Goal: Check status: Check status

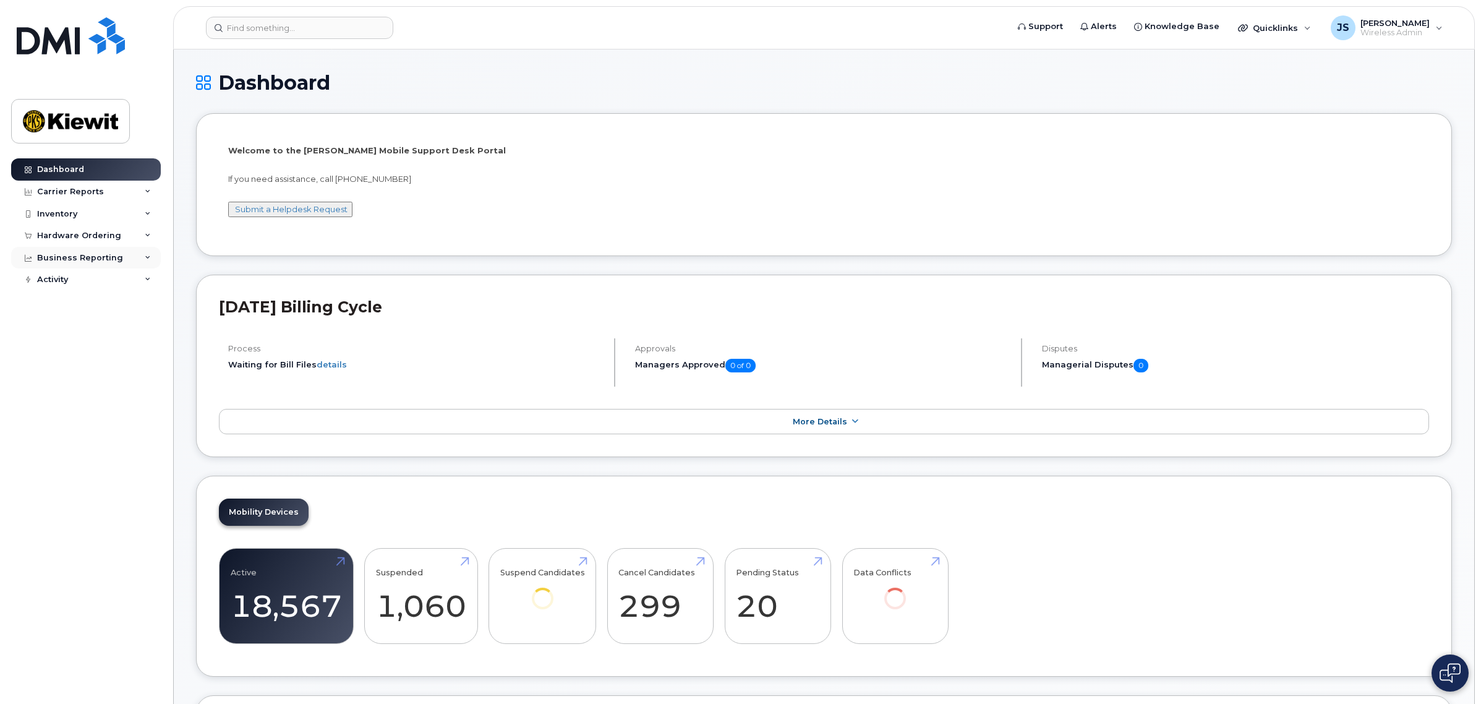
click at [148, 260] on icon at bounding box center [148, 258] width 6 height 6
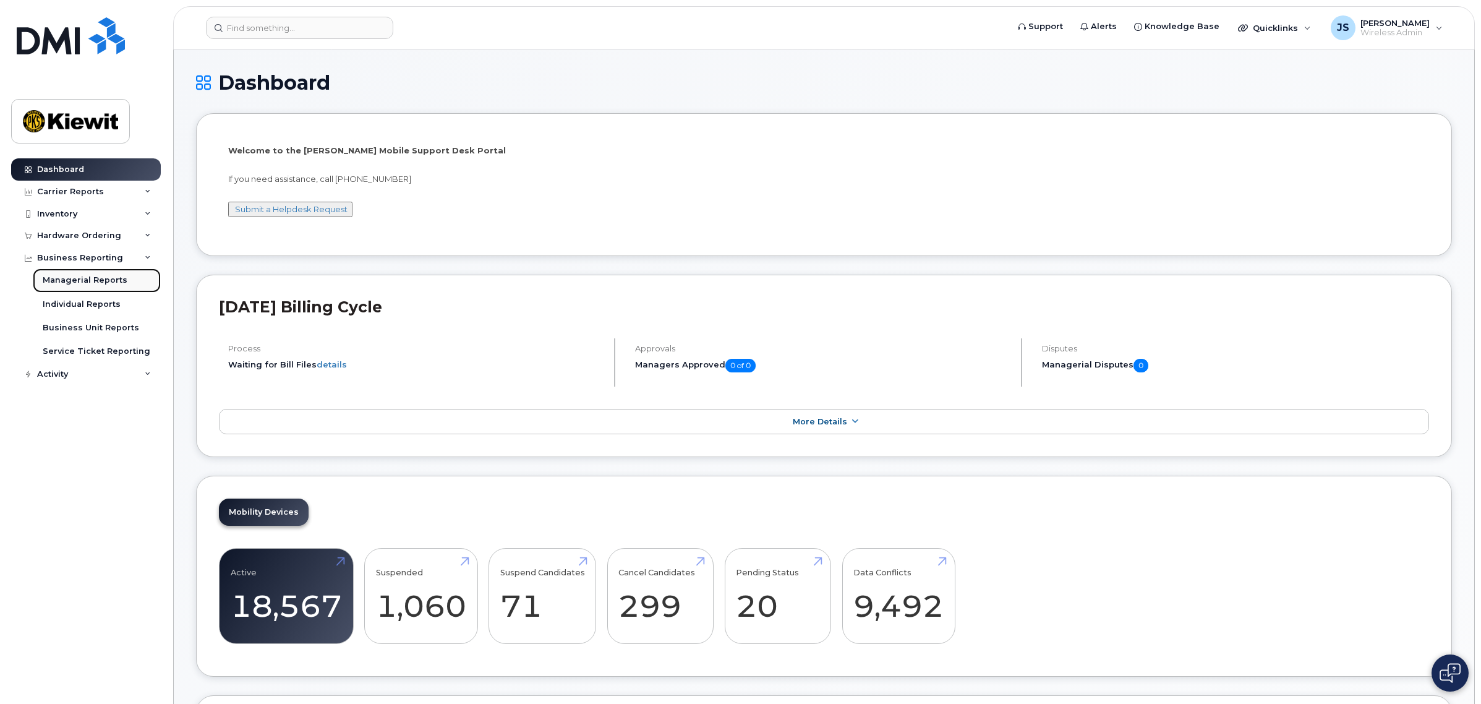
click at [115, 281] on div "Managerial Reports" at bounding box center [85, 280] width 85 height 11
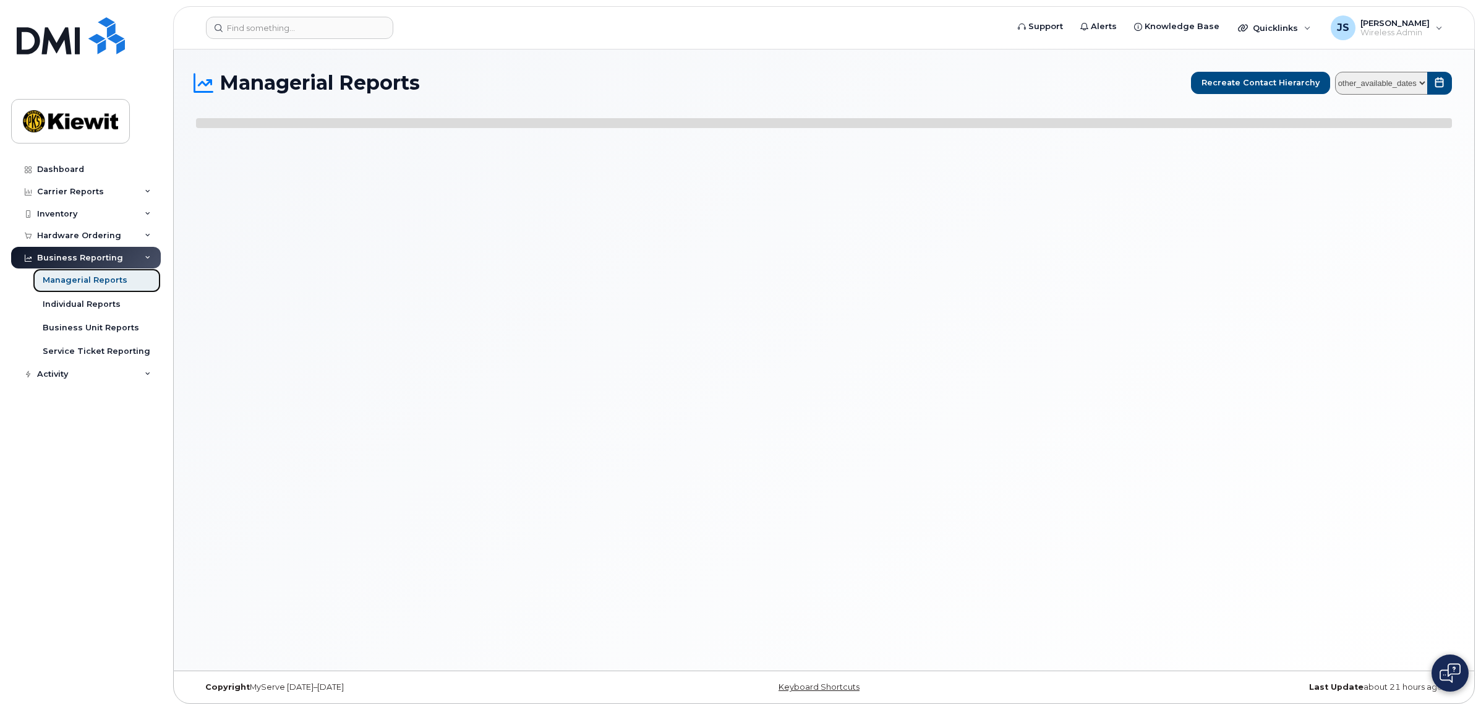
select select
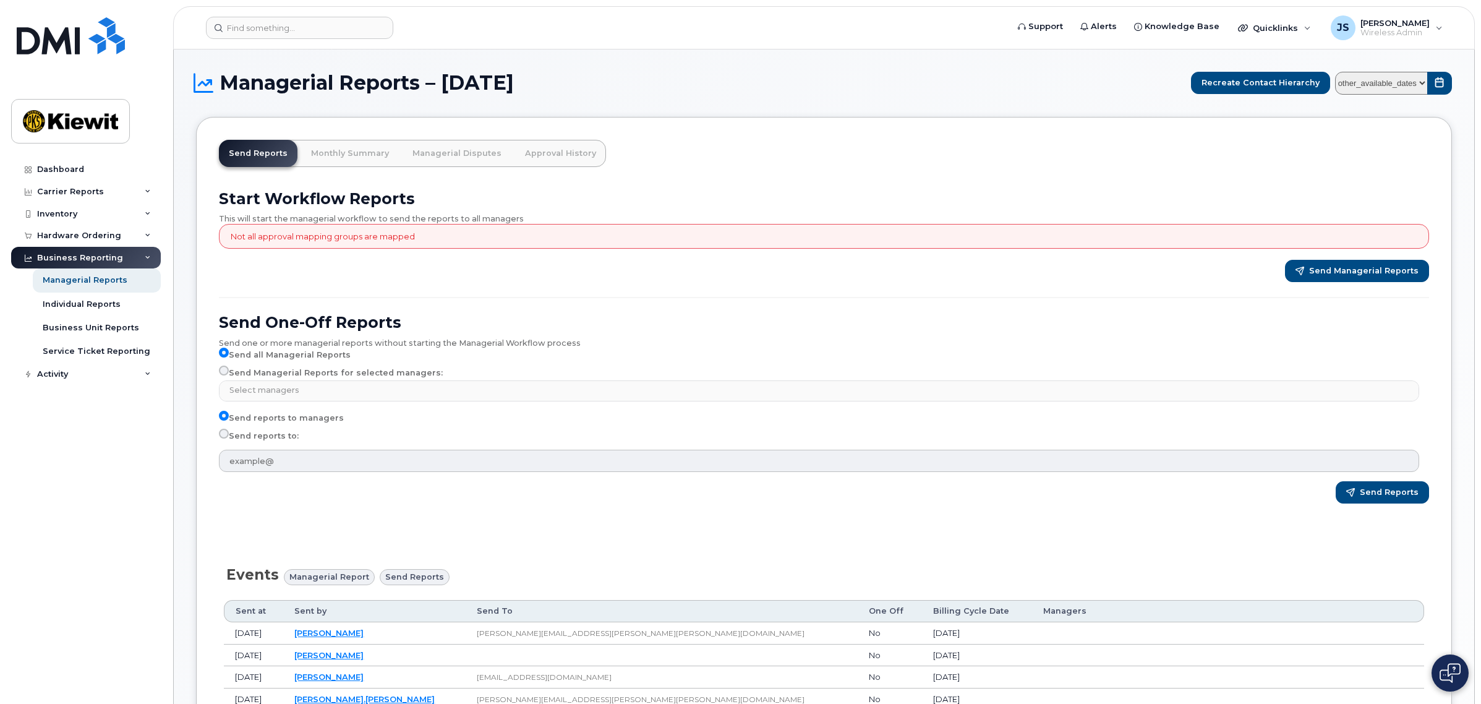
click at [1415, 84] on select "other_available_dates August July June May April March February January Decembe…" at bounding box center [1381, 83] width 93 height 23
select select "/customer/0ac1e801-0962-49fa-816d-73c442061bd2/reports/361cdac6-6190-11f0-9a84-…"
click at [1336, 72] on select "other_available_dates August July June May April March February January Decembe…" at bounding box center [1381, 83] width 93 height 23
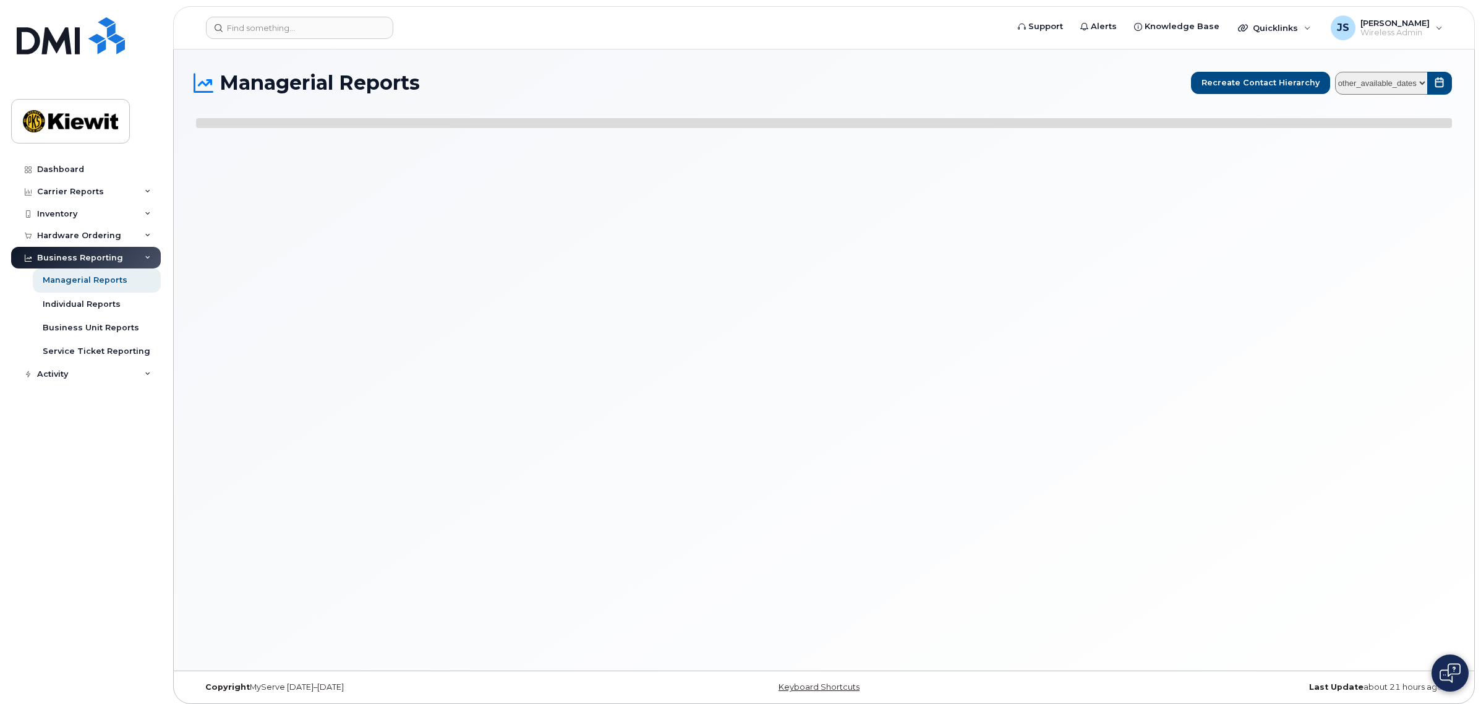
select select
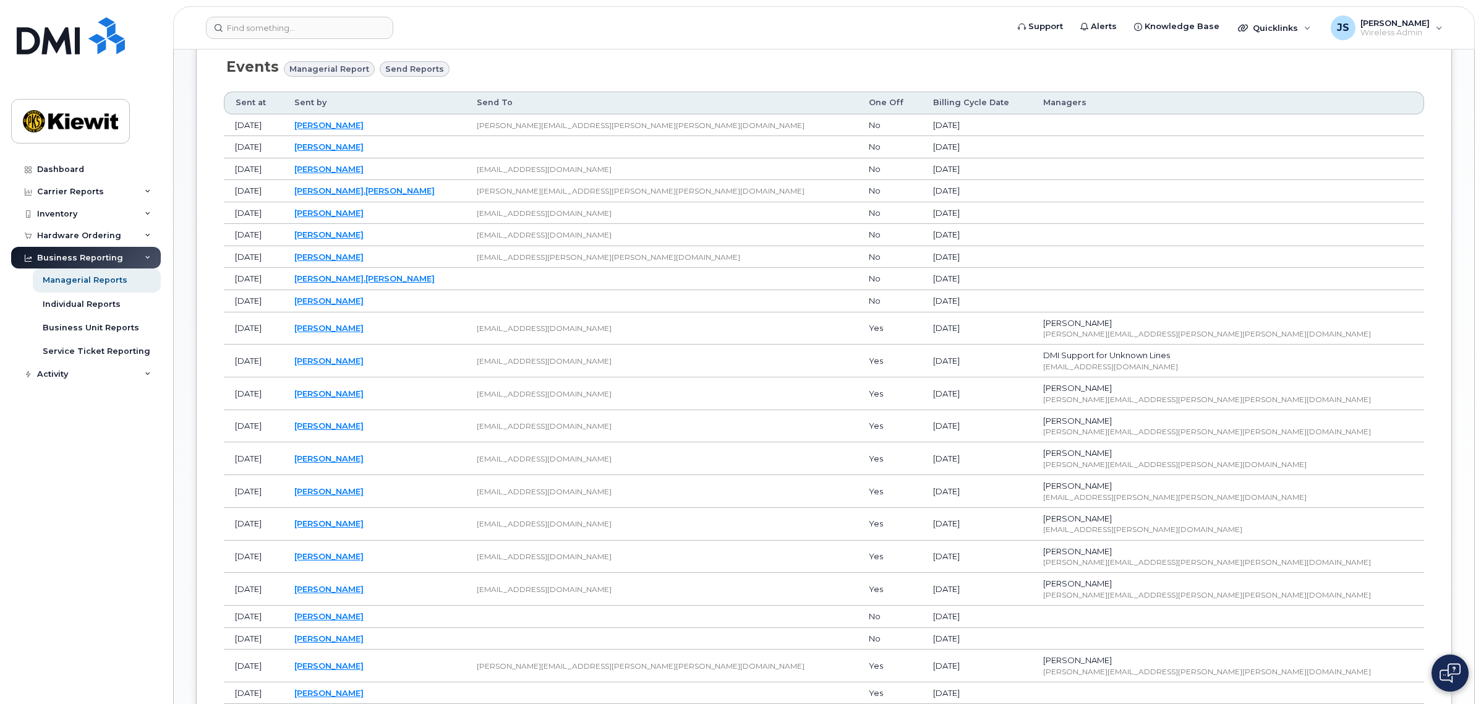
scroll to position [773, 0]
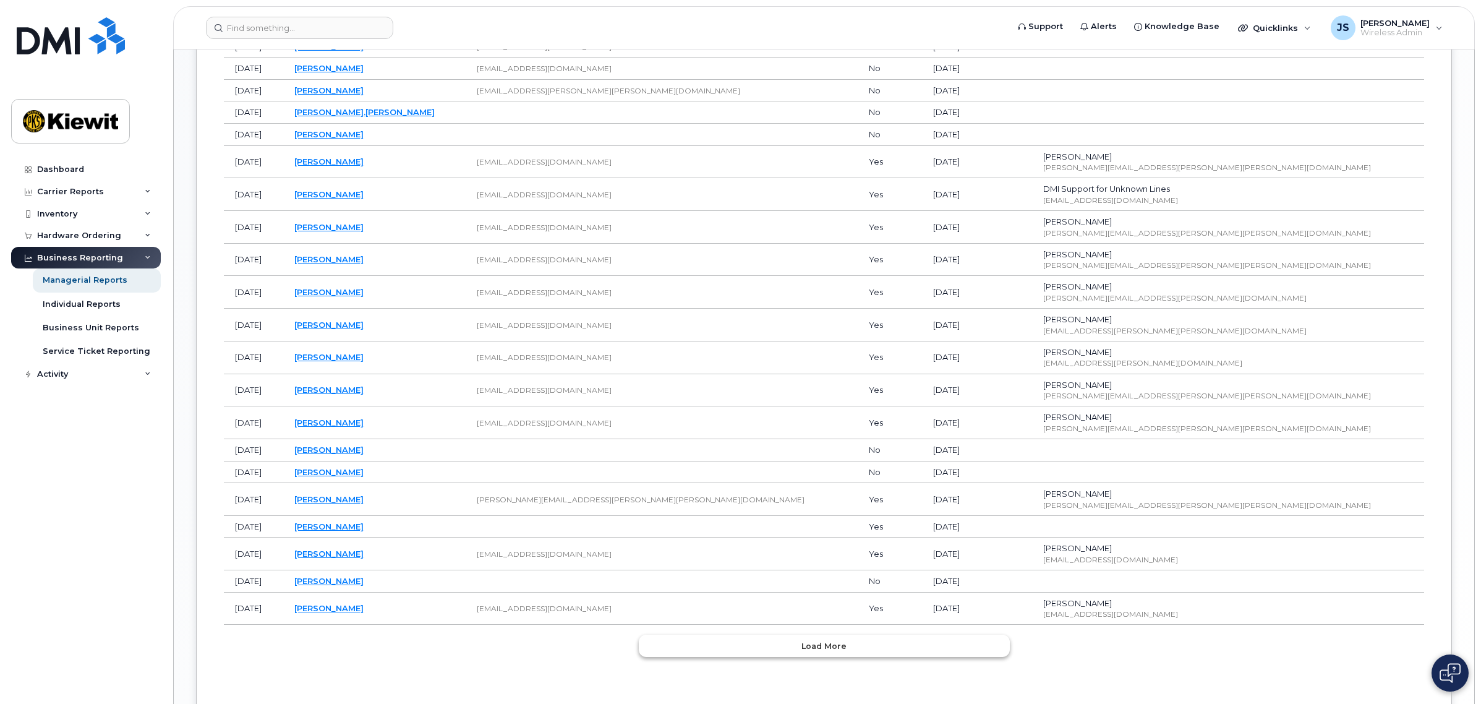
click at [833, 648] on span "Load more" at bounding box center [824, 646] width 45 height 12
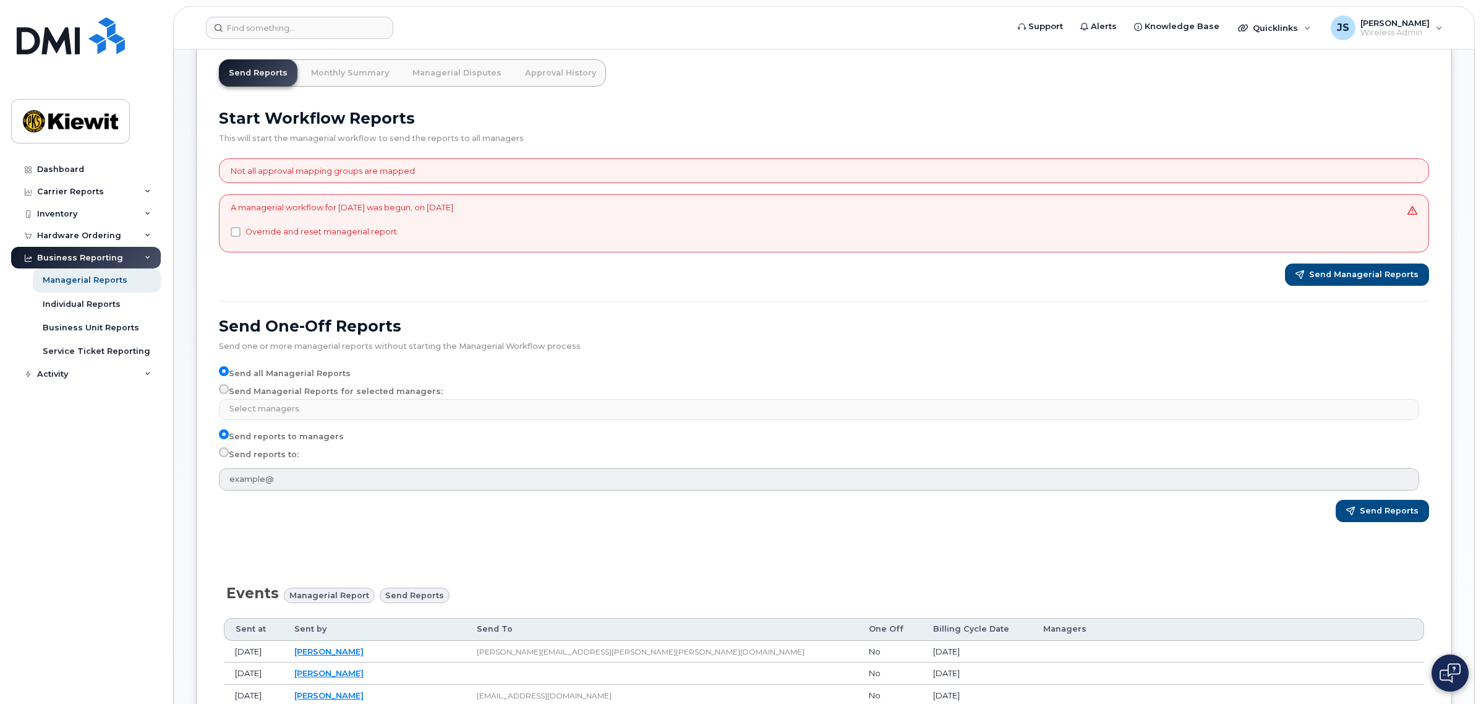
scroll to position [67, 0]
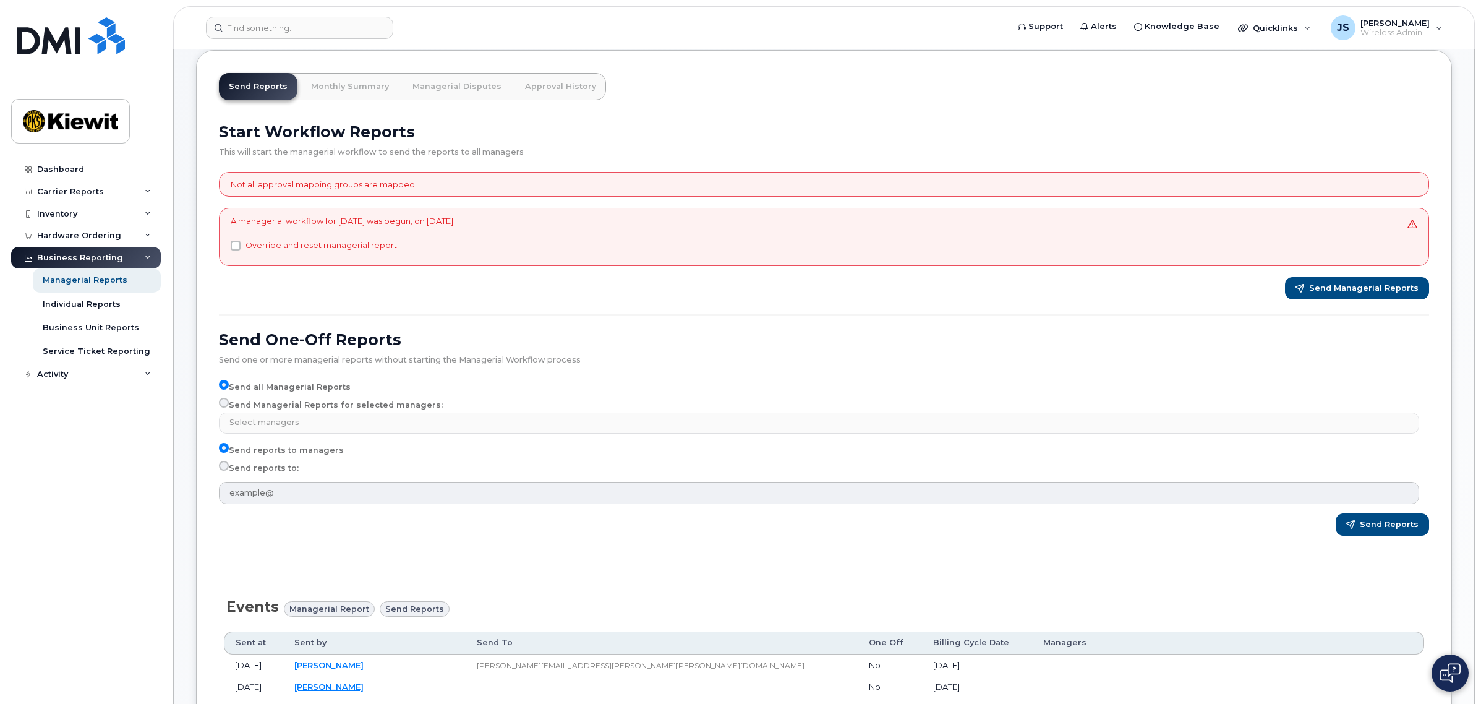
click at [276, 404] on label "Send Managerial Reports for selected managers:" at bounding box center [331, 405] width 224 height 15
click at [229, 404] on input "Send Managerial Reports for selected managers:" at bounding box center [224, 403] width 10 height 10
radio input "true"
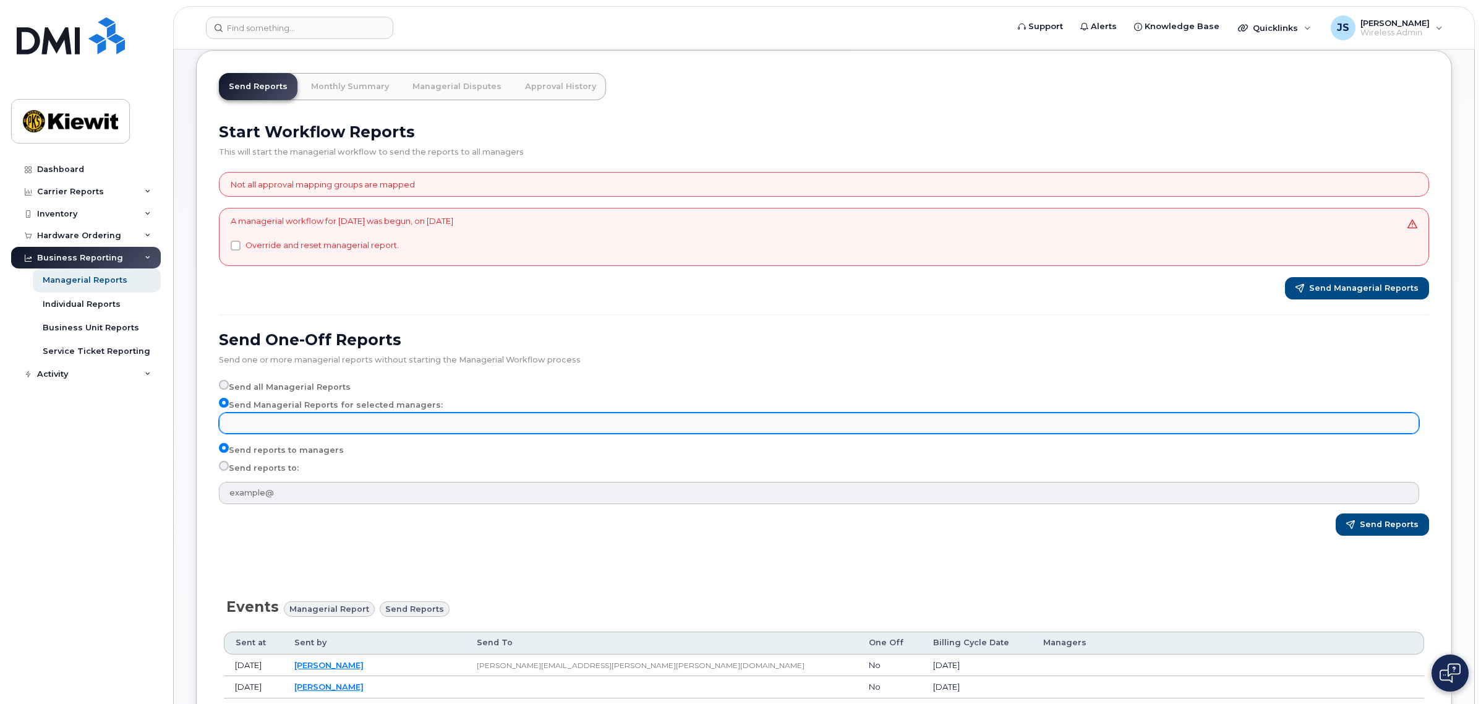
click at [273, 426] on input "text" at bounding box center [820, 422] width 1189 height 17
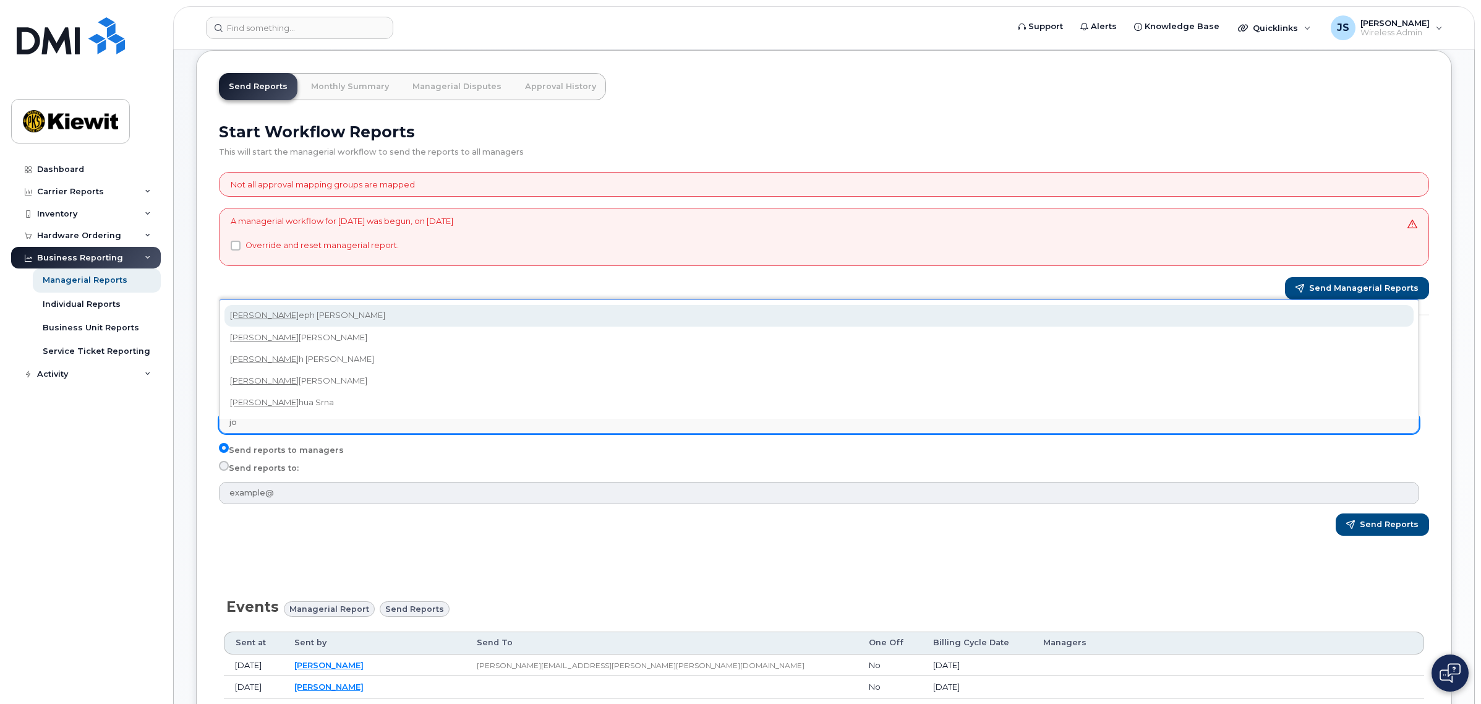
type input "j"
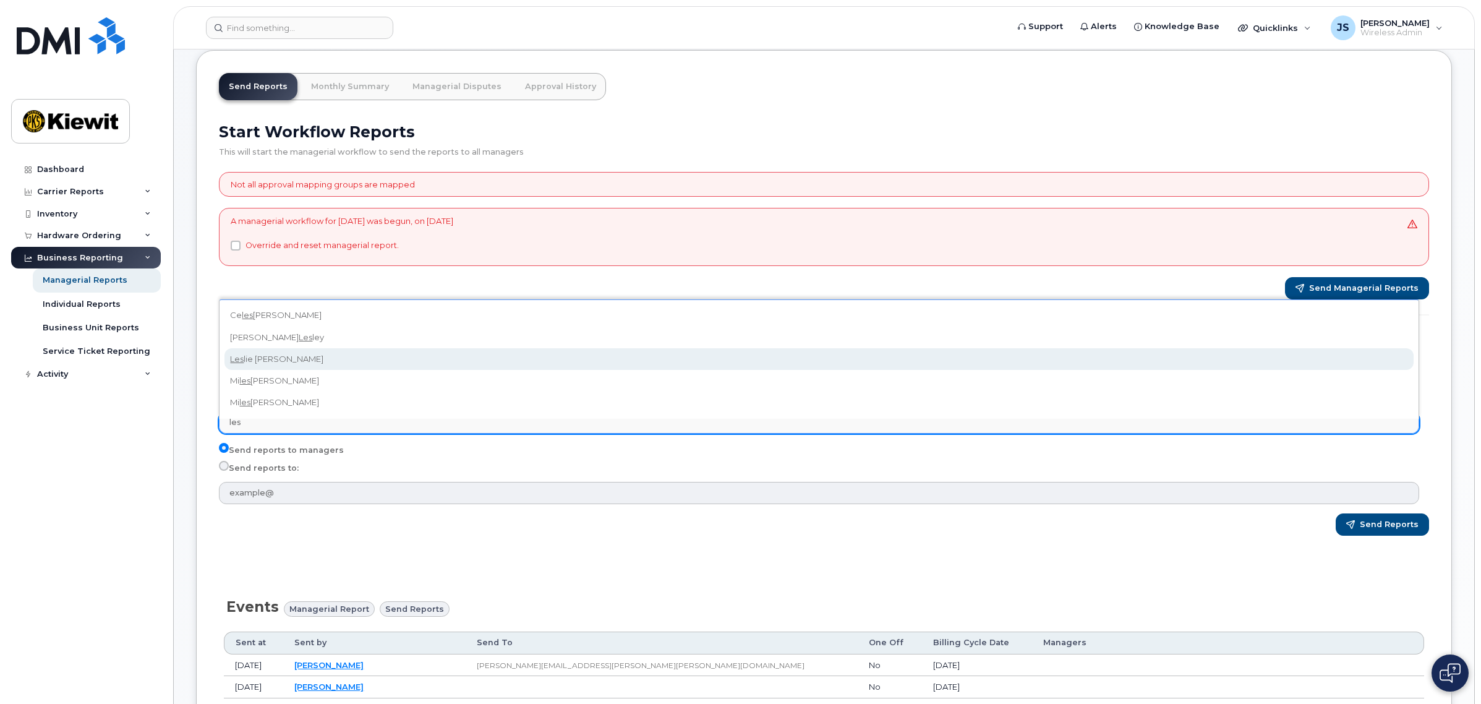
type input "les"
select select "3c47bd44-9f33-4665-bb9b-086d0ee42556"
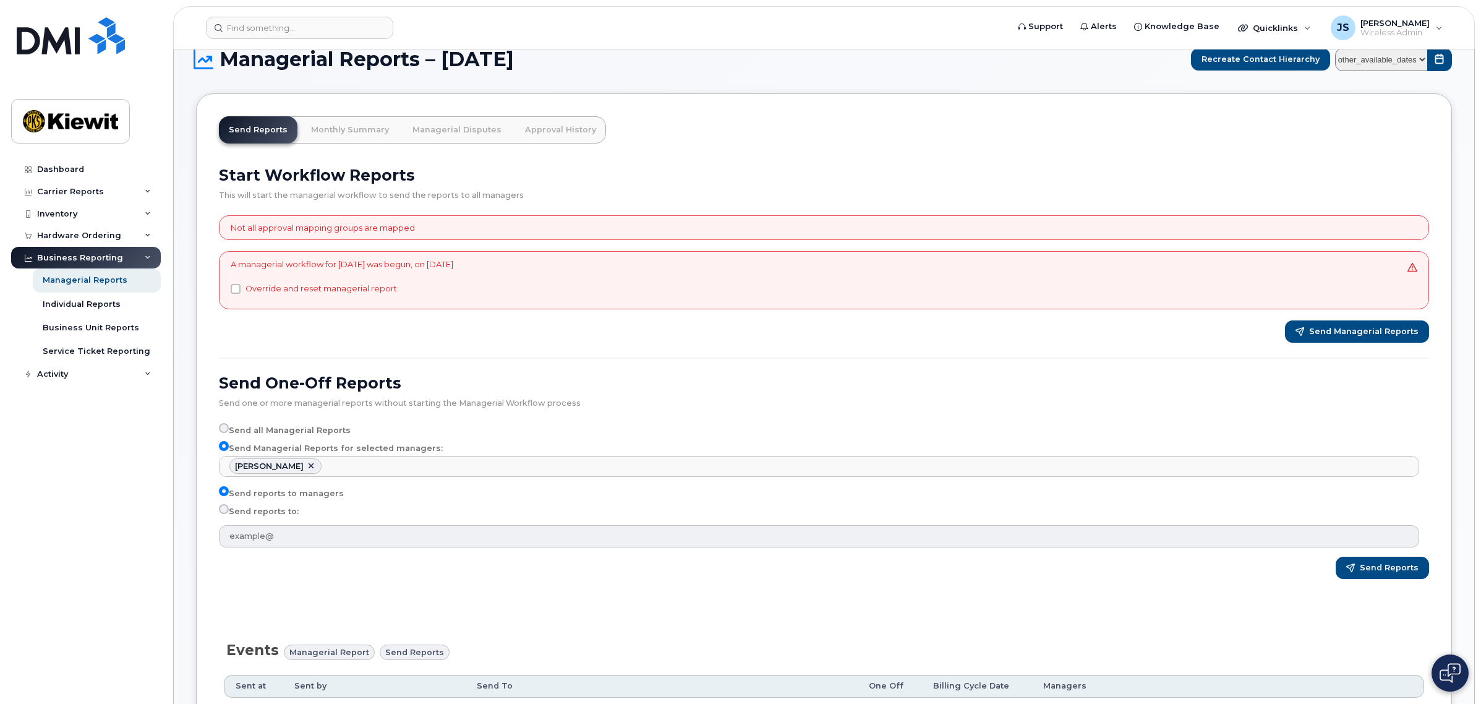
scroll to position [0, 0]
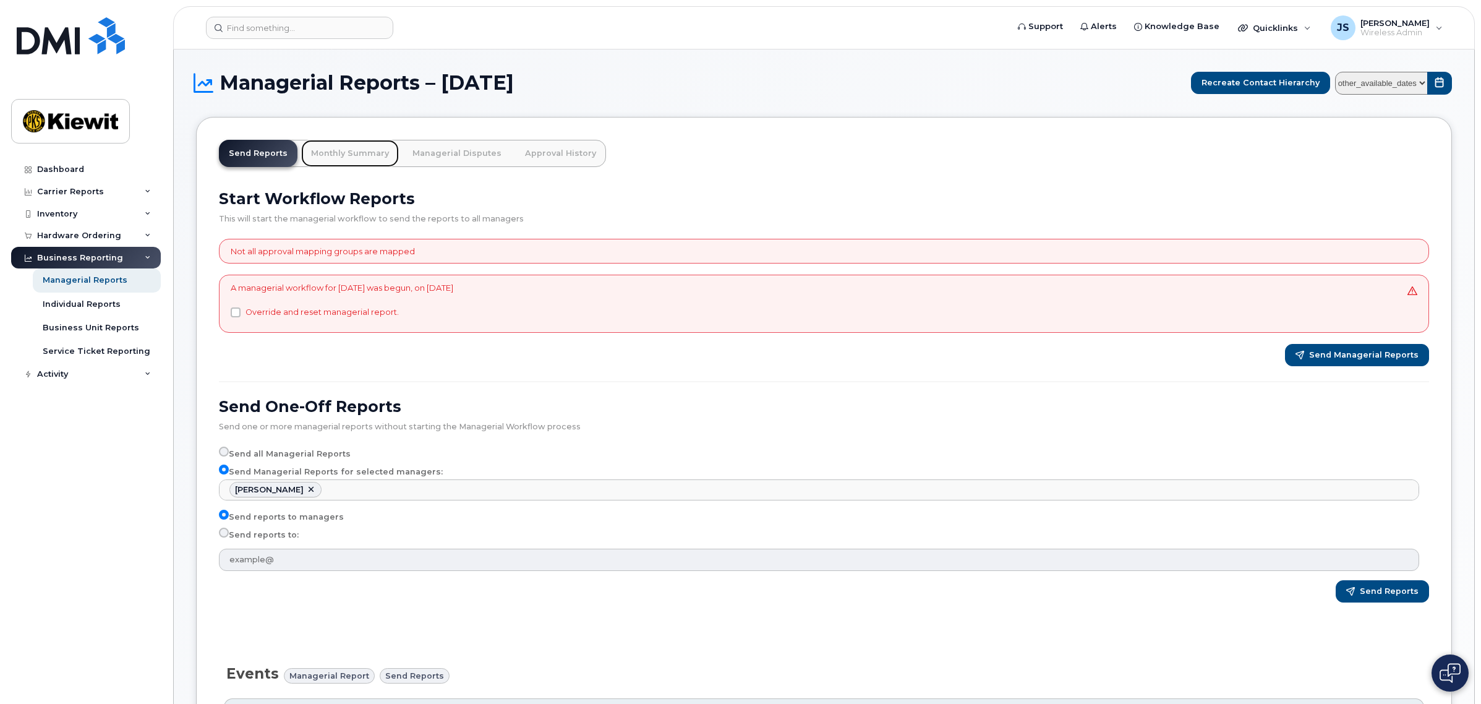
click at [354, 160] on link "Monthly Summary" at bounding box center [350, 153] width 98 height 27
click at [353, 155] on link "Monthly Summary" at bounding box center [350, 153] width 98 height 27
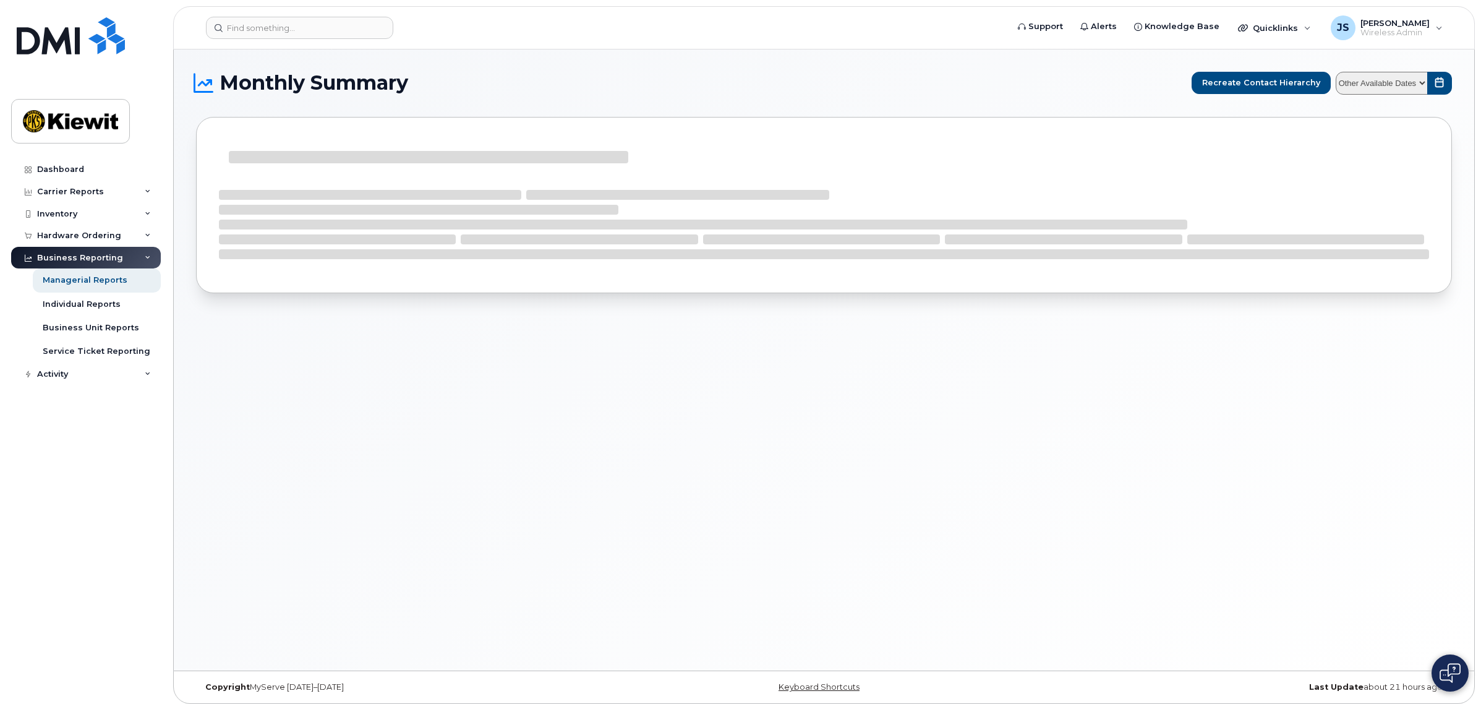
select select
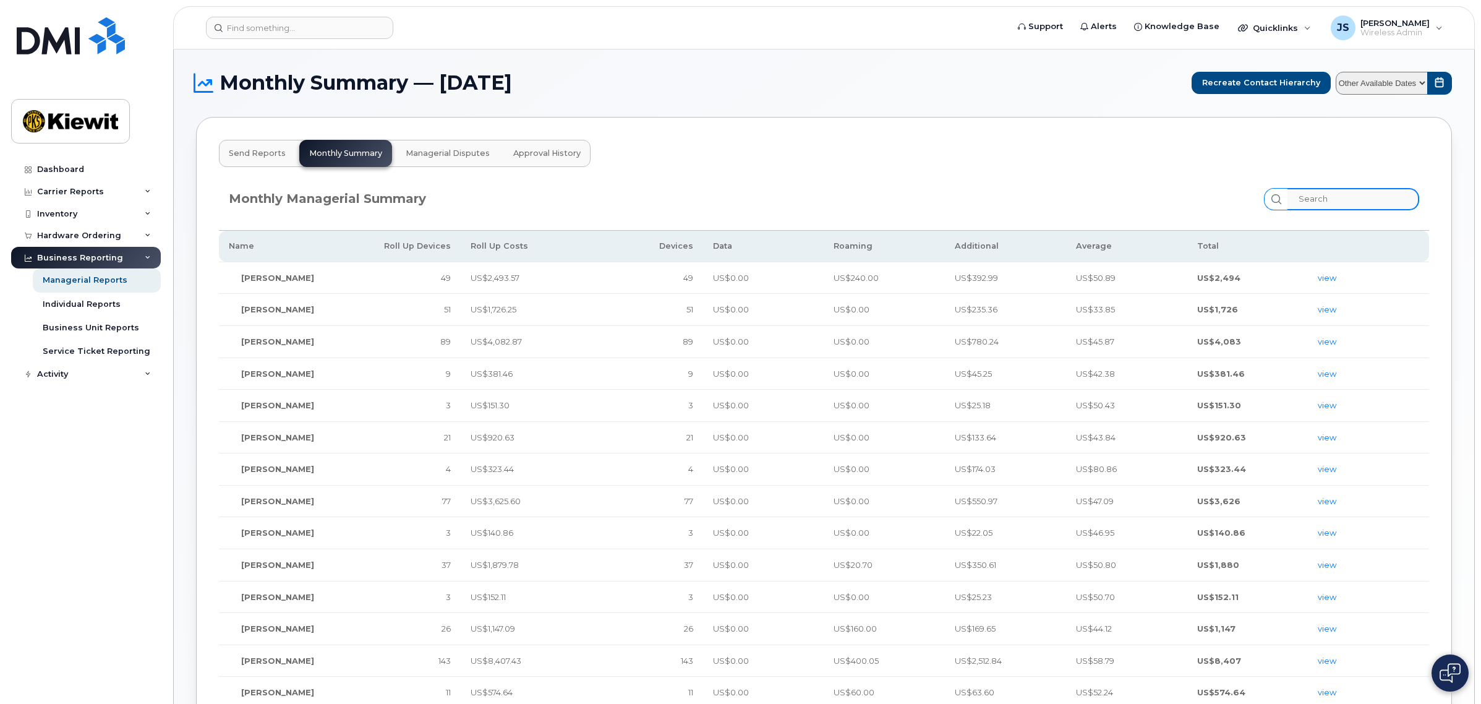
click at [1324, 194] on input "search" at bounding box center [1354, 199] width 132 height 22
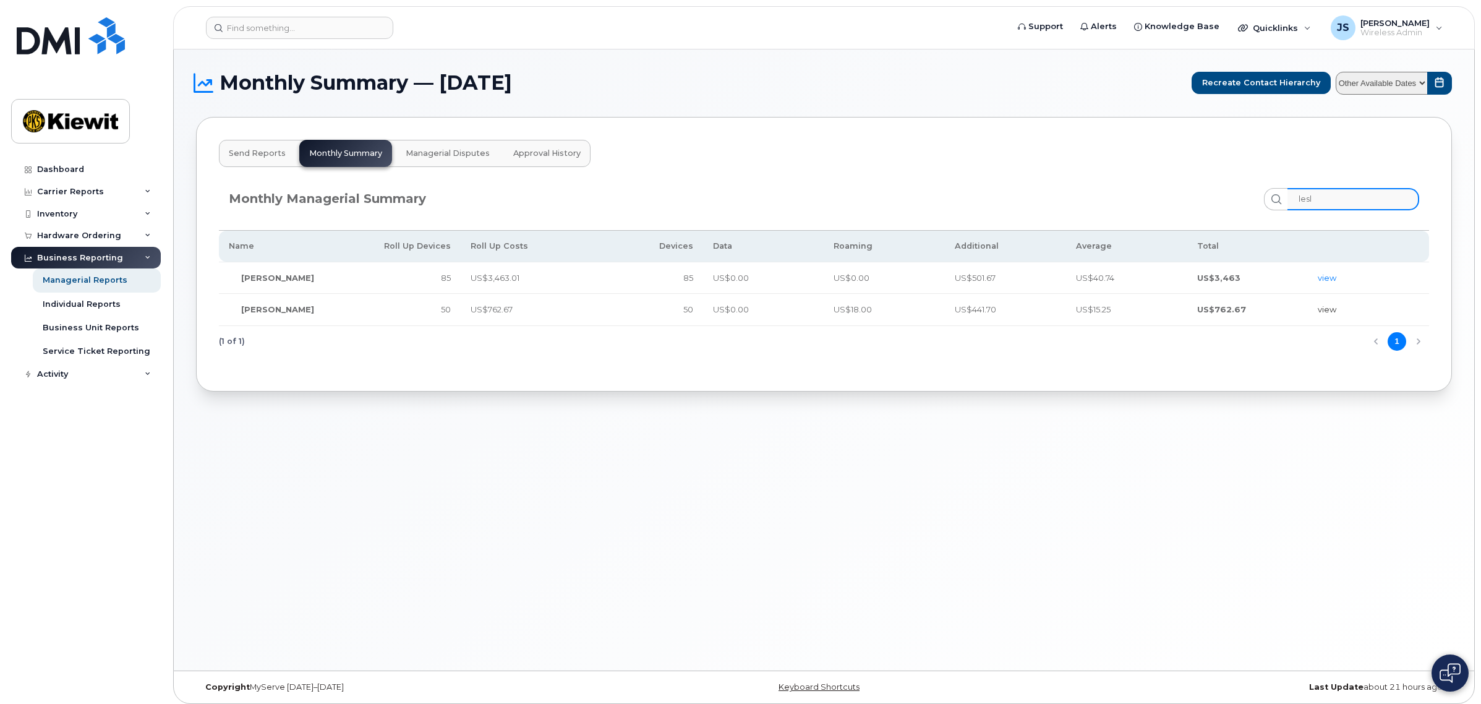
type input "lesl"
click at [1324, 311] on link "view" at bounding box center [1327, 309] width 19 height 10
